Goal: Information Seeking & Learning: Learn about a topic

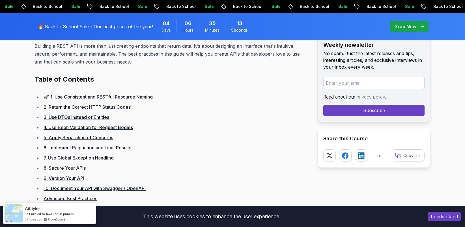
click at [94, 137] on link "5. Apply Separation of Concerns" at bounding box center [79, 138] width 70 height 6
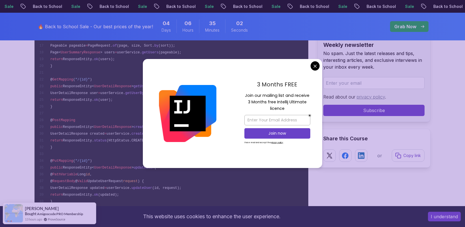
scroll to position [2807, 0]
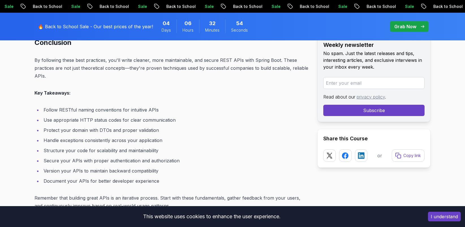
scroll to position [7277, 0]
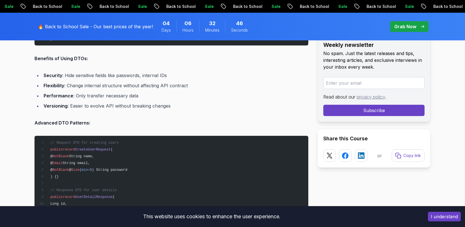
scroll to position [623, 0]
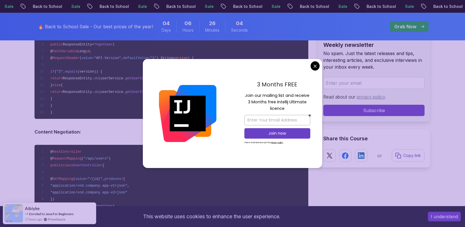
scroll to position [5749, 0]
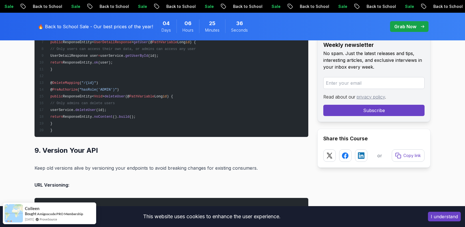
scroll to position [5212, 0]
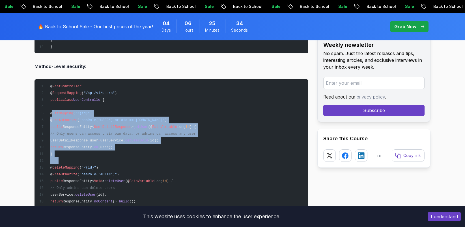
drag, startPoint x: 50, startPoint y: 120, endPoint x: 61, endPoint y: 111, distance: 13.6
click at [61, 111] on pre "@ RestController @ RequestMapping ( "/api/v1/users" ) public class UserControll…" at bounding box center [172, 150] width 274 height 143
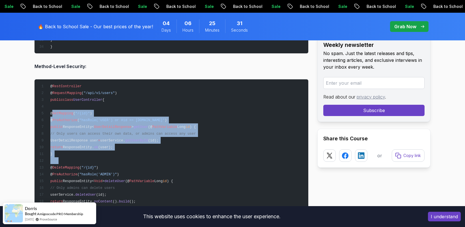
drag, startPoint x: 61, startPoint y: 111, endPoint x: 58, endPoint y: 148, distance: 37.4
click at [50, 146] on span "return ResponseEntity. ok (user);" at bounding box center [76, 148] width 74 height 4
click at [61, 152] on pre "@ RestController @ RequestMapping ( "/api/v1/users" ) public class UserControll…" at bounding box center [172, 150] width 274 height 143
click at [52, 152] on span "}" at bounding box center [51, 154] width 2 height 4
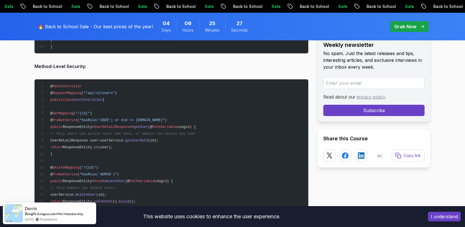
drag, startPoint x: 59, startPoint y: 152, endPoint x: 57, endPoint y: 109, distance: 43.4
click at [57, 109] on code "@ RestController @ RequestMapping ( "/api/v1/users" ) public class UserControll…" at bounding box center [117, 151] width 157 height 133
copy code "@ GetMapping ( "/{id}" ) @ PreAuthorize ( "hasRole('USER') or #id == authentica…"
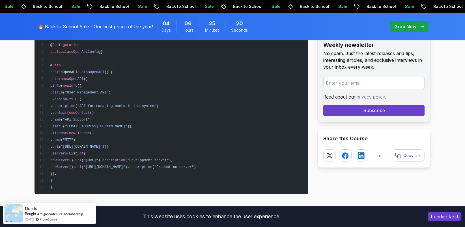
scroll to position [6174, 0]
